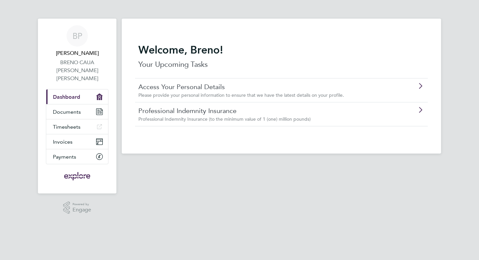
click at [155, 110] on link "Professional Indemnity Insurance" at bounding box center [262, 110] width 249 height 9
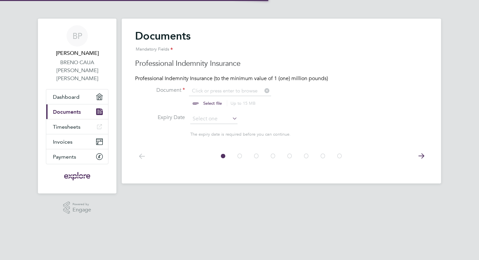
scroll to position [9, 83]
click at [214, 89] on input "file" at bounding box center [219, 97] width 104 height 20
type input "C:\fakepath\Screenshot 2025-08-11 at 00.56.31.png"
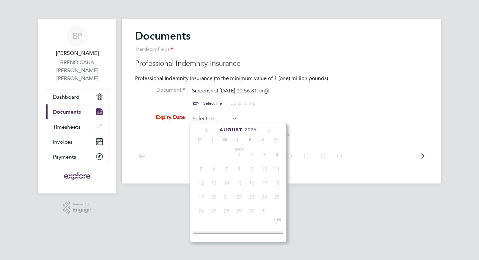
click at [204, 118] on input at bounding box center [213, 119] width 47 height 10
click at [311, 113] on li "Document Screenshot 2025-08-11 at 00.56.31.png Select file Up to 15 MB Drop you…" at bounding box center [281, 100] width 293 height 27
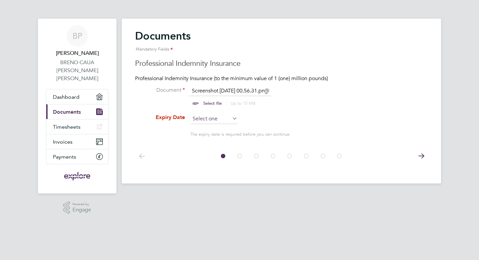
click at [227, 117] on input at bounding box center [213, 119] width 47 height 10
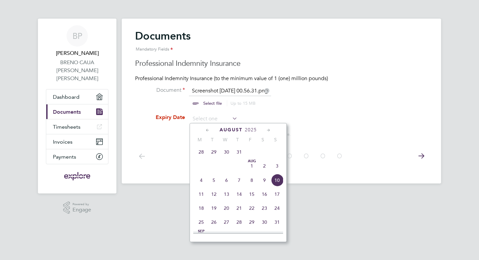
click at [266, 128] on icon at bounding box center [268, 130] width 6 height 7
click at [266, 129] on icon at bounding box center [268, 130] width 6 height 7
click at [207, 130] on icon at bounding box center [208, 130] width 6 height 7
click at [207, 131] on icon at bounding box center [208, 130] width 6 height 7
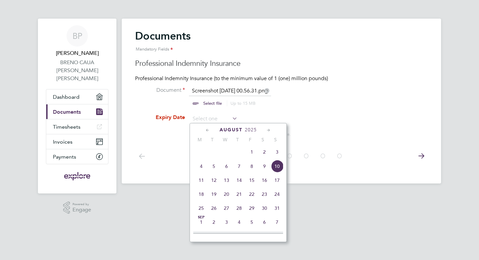
click at [268, 131] on icon at bounding box center [268, 130] width 6 height 7
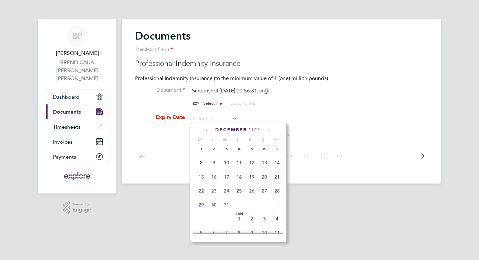
click at [268, 131] on icon at bounding box center [268, 130] width 6 height 7
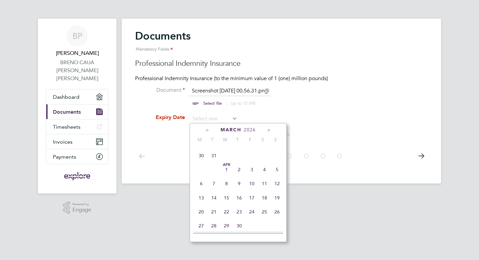
click at [268, 131] on icon at bounding box center [268, 130] width 6 height 7
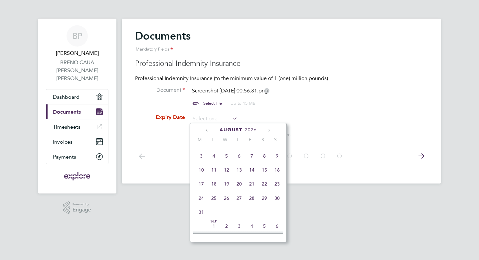
click at [264, 148] on span "Aug 1" at bounding box center [264, 142] width 13 height 13
type input "[DATE]"
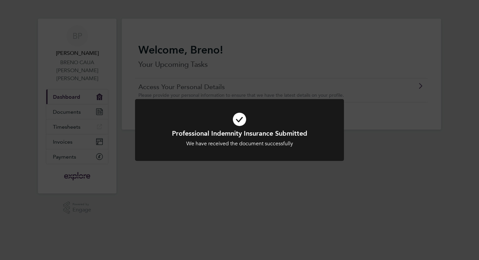
click at [284, 83] on div "Professional Indemnity Insurance Submitted We have received the document succes…" at bounding box center [239, 130] width 479 height 260
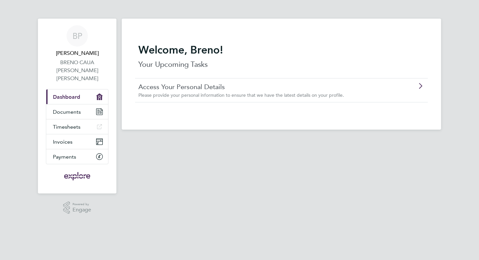
click at [279, 92] on div "Please provide your personal information to ensure that we have the latest deta…" at bounding box center [262, 95] width 249 height 6
click at [82, 106] on link "Documents" at bounding box center [77, 111] width 62 height 15
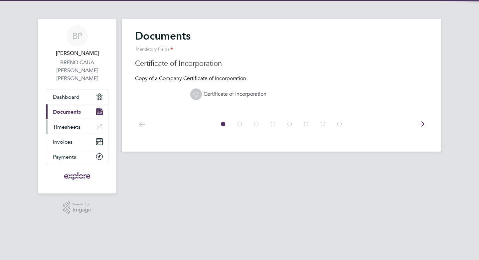
click at [74, 124] on span "Timesheets" at bounding box center [67, 127] width 28 height 6
